Goal: Transaction & Acquisition: Purchase product/service

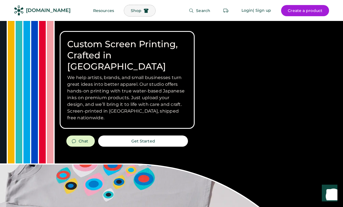
click at [131, 12] on span "Shop" at bounding box center [136, 11] width 11 height 4
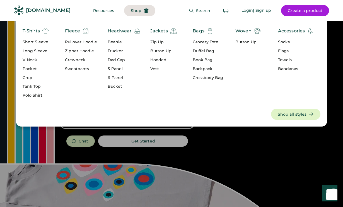
click at [114, 42] on div "Beanie" at bounding box center [124, 42] width 33 height 6
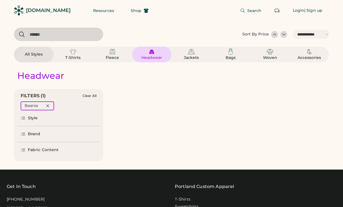
select select "*****"
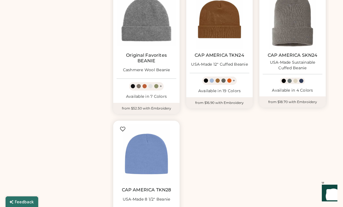
scroll to position [333, 0]
